Goal: Task Accomplishment & Management: Use online tool/utility

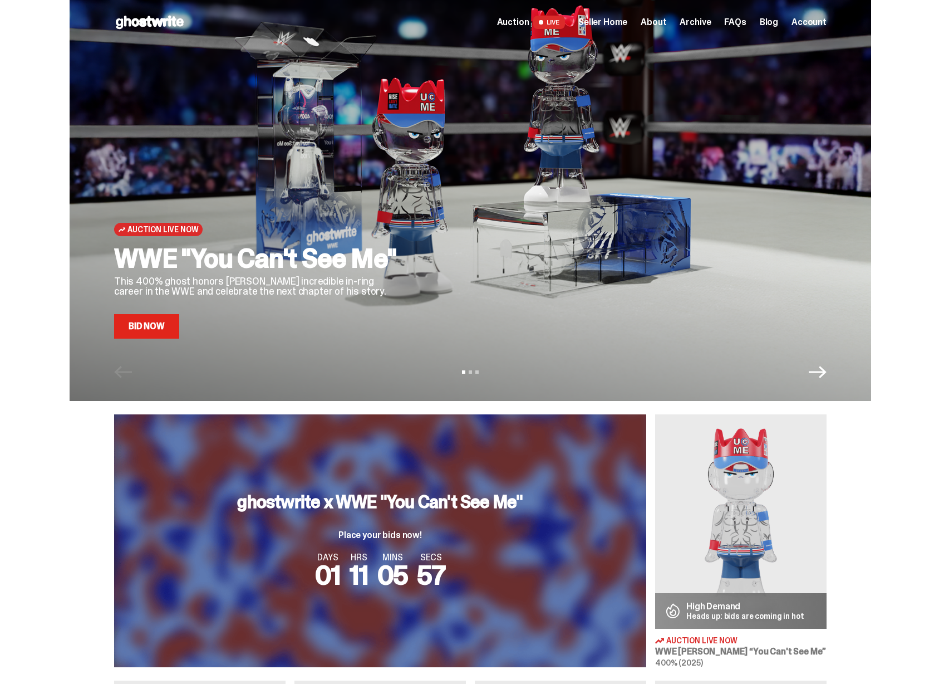
scroll to position [381, 0]
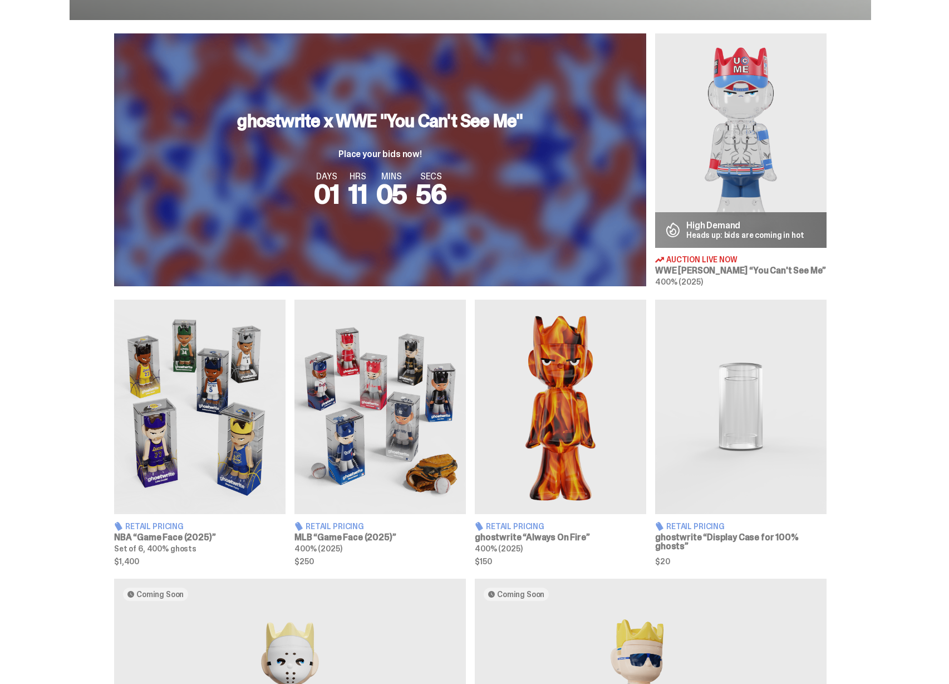
click at [690, 201] on img at bounding box center [740, 140] width 171 height 214
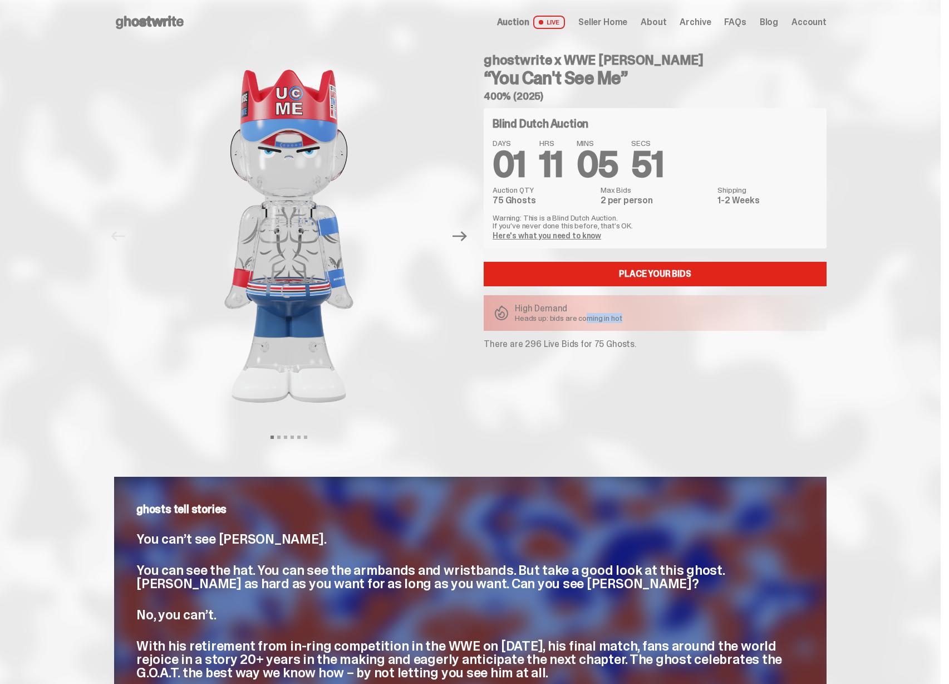
click at [595, 317] on div "High Demand Heads up: bids are coming in hot" at bounding box center [655, 313] width 343 height 36
click at [595, 317] on p "Heads up: bids are coming in hot" at bounding box center [568, 318] width 107 height 8
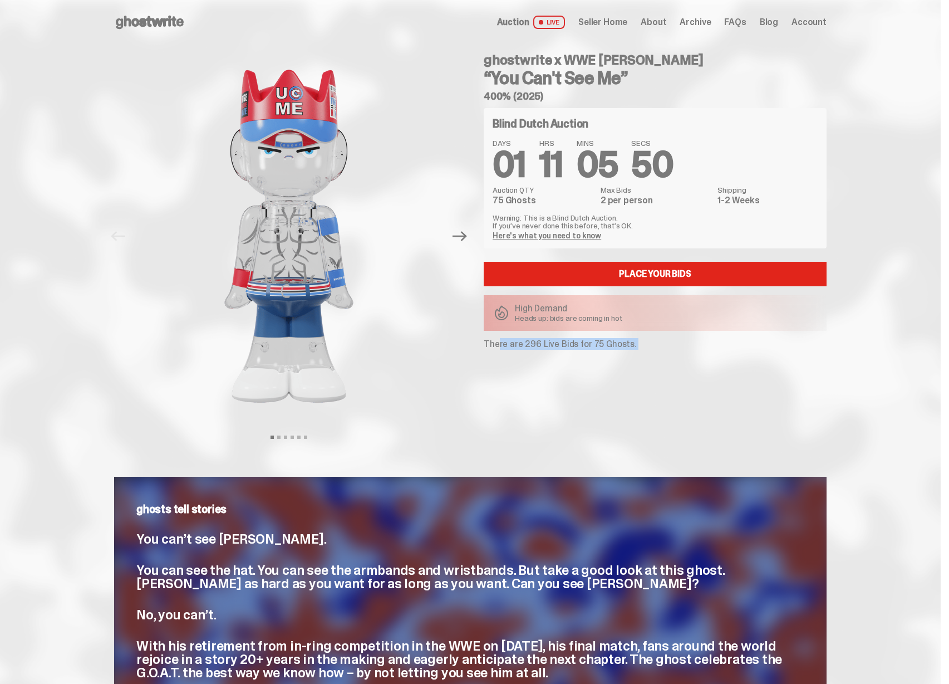
drag, startPoint x: 487, startPoint y: 340, endPoint x: 635, endPoint y: 345, distance: 148.2
click at [635, 345] on div "ghostwrite x WWE [PERSON_NAME] “You Can't See Me” 400% (2025) Blind Dutch Aucti…" at bounding box center [648, 236] width 356 height 383
click at [635, 345] on p "There are 296 Live Bids for 75 Ghosts." at bounding box center [655, 344] width 343 height 9
click at [578, 344] on p "There are 296 Live Bids for 75 Ghosts." at bounding box center [655, 344] width 343 height 9
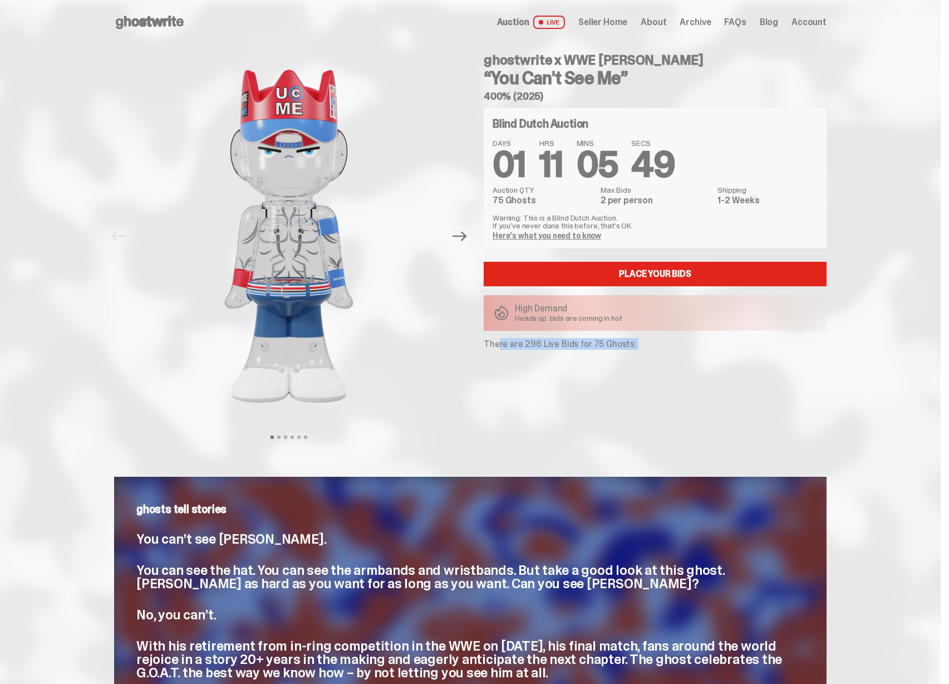
click at [578, 344] on p "There are 296 Live Bids for 75 Ghosts." at bounding box center [655, 344] width 343 height 9
click at [548, 320] on p "Heads up: bids are coming in hot" at bounding box center [568, 318] width 107 height 8
click at [610, 18] on span "Seller Home" at bounding box center [602, 22] width 49 height 9
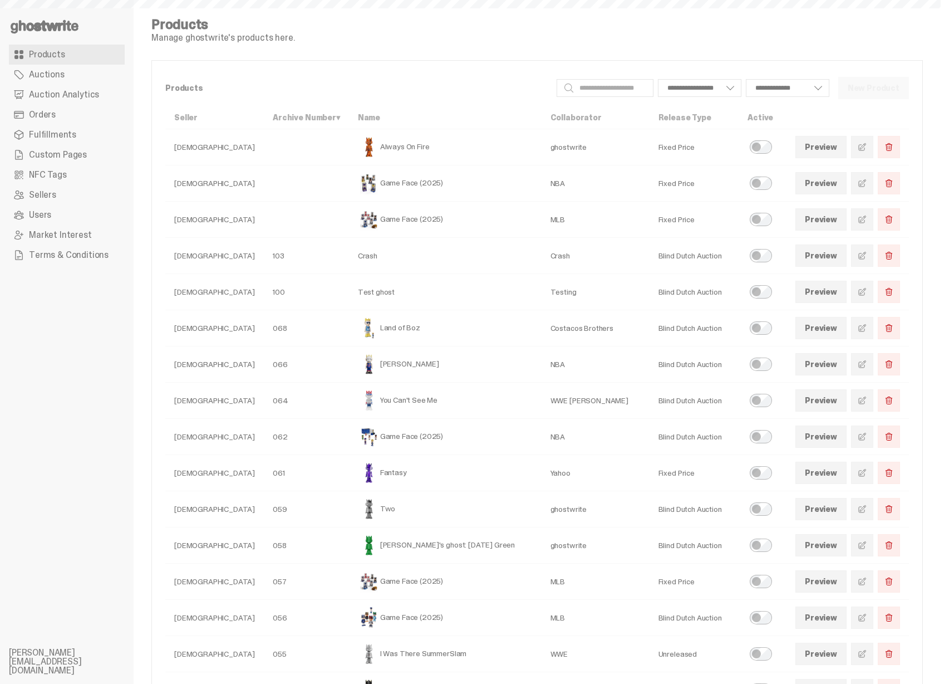
click at [94, 86] on link "Auction Analytics" at bounding box center [67, 95] width 116 height 20
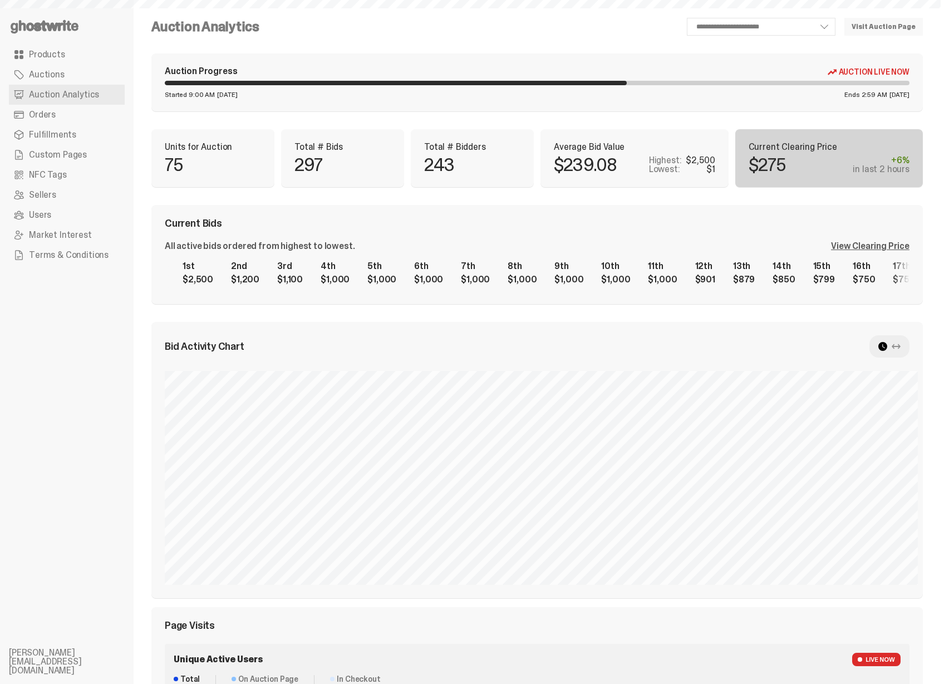
select select "**"
click at [867, 243] on div "View Clearing Price" at bounding box center [870, 246] width 79 height 9
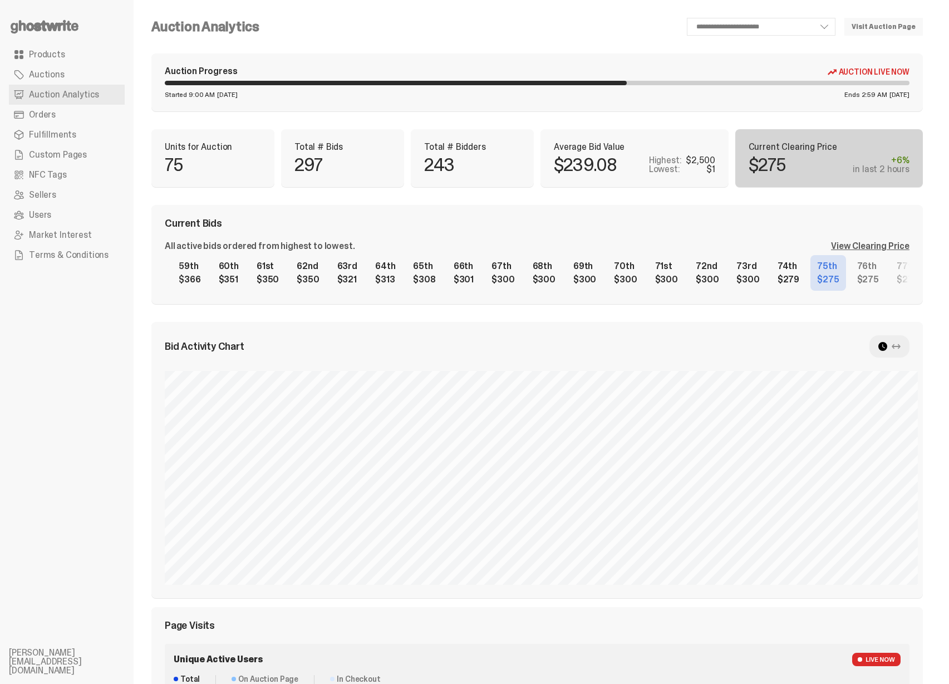
scroll to position [0, 2306]
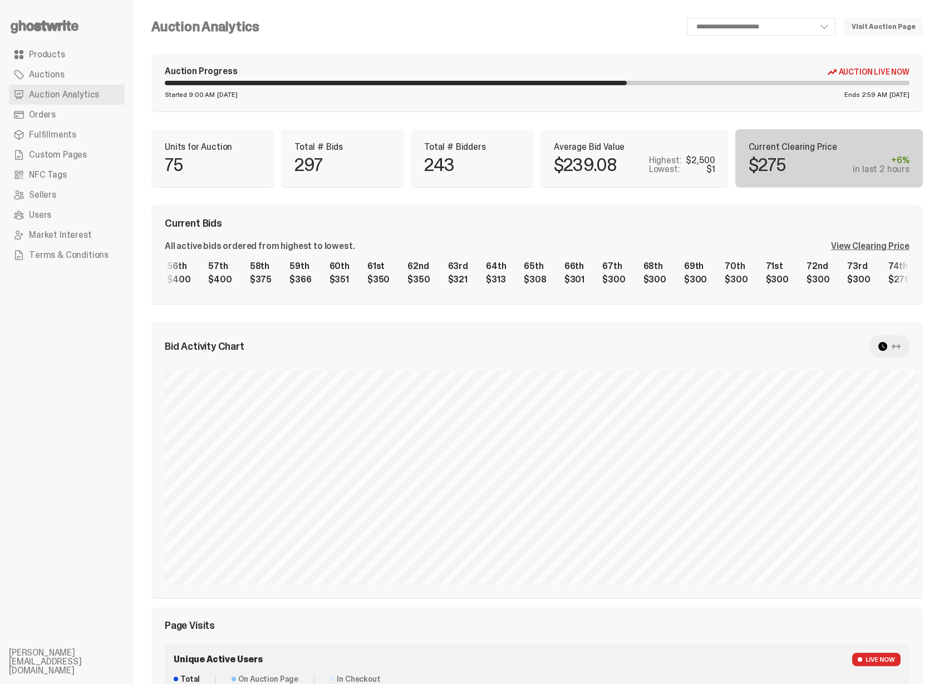
click at [522, 273] on div "1st $2,500 2nd $1,200 3rd $1,100 4th $1,000 5th $1,000 6th $1,000 7th $1,000 8t…" at bounding box center [537, 273] width 745 height 36
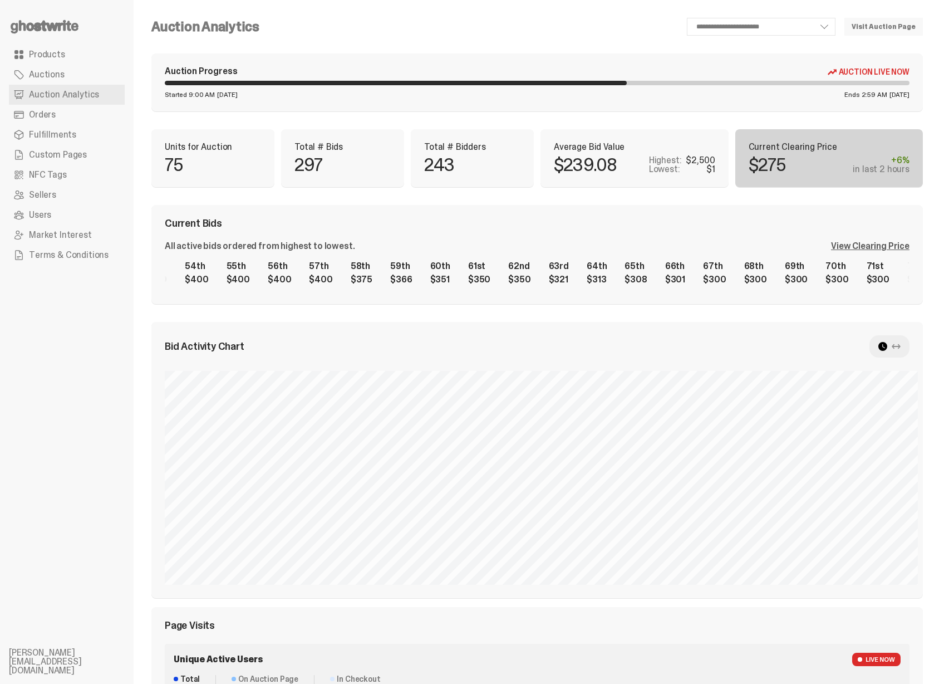
scroll to position [0, 2194]
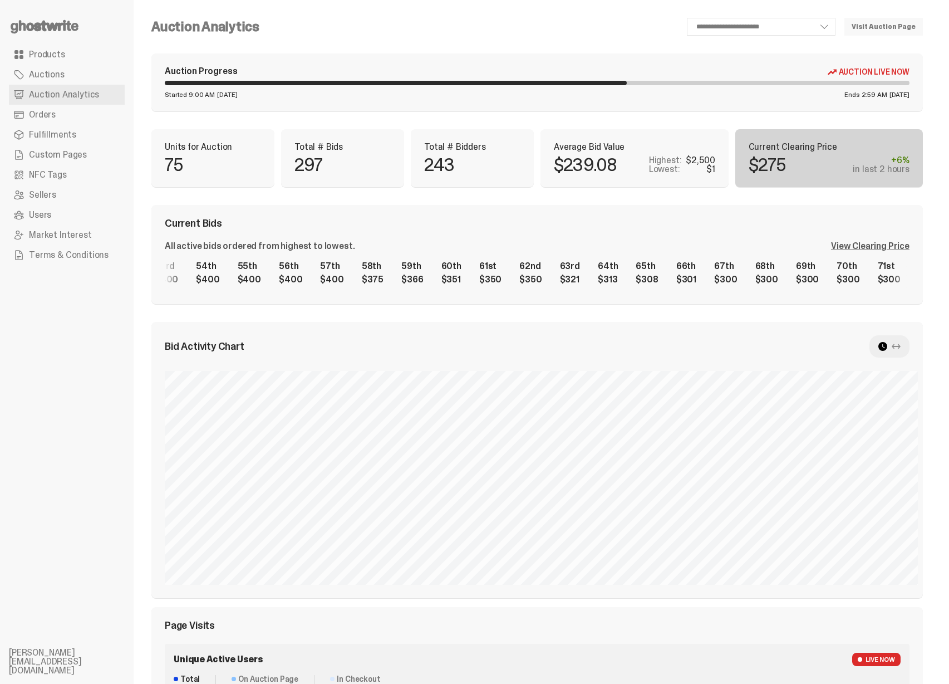
click at [458, 277] on div "1st $2,500 2nd $1,200 3rd $1,100 4th $1,000 5th $1,000 6th $1,000 7th $1,000 8t…" at bounding box center [537, 273] width 745 height 36
click at [901, 349] on icon at bounding box center [896, 346] width 9 height 9
